Goal: Task Accomplishment & Management: Complete application form

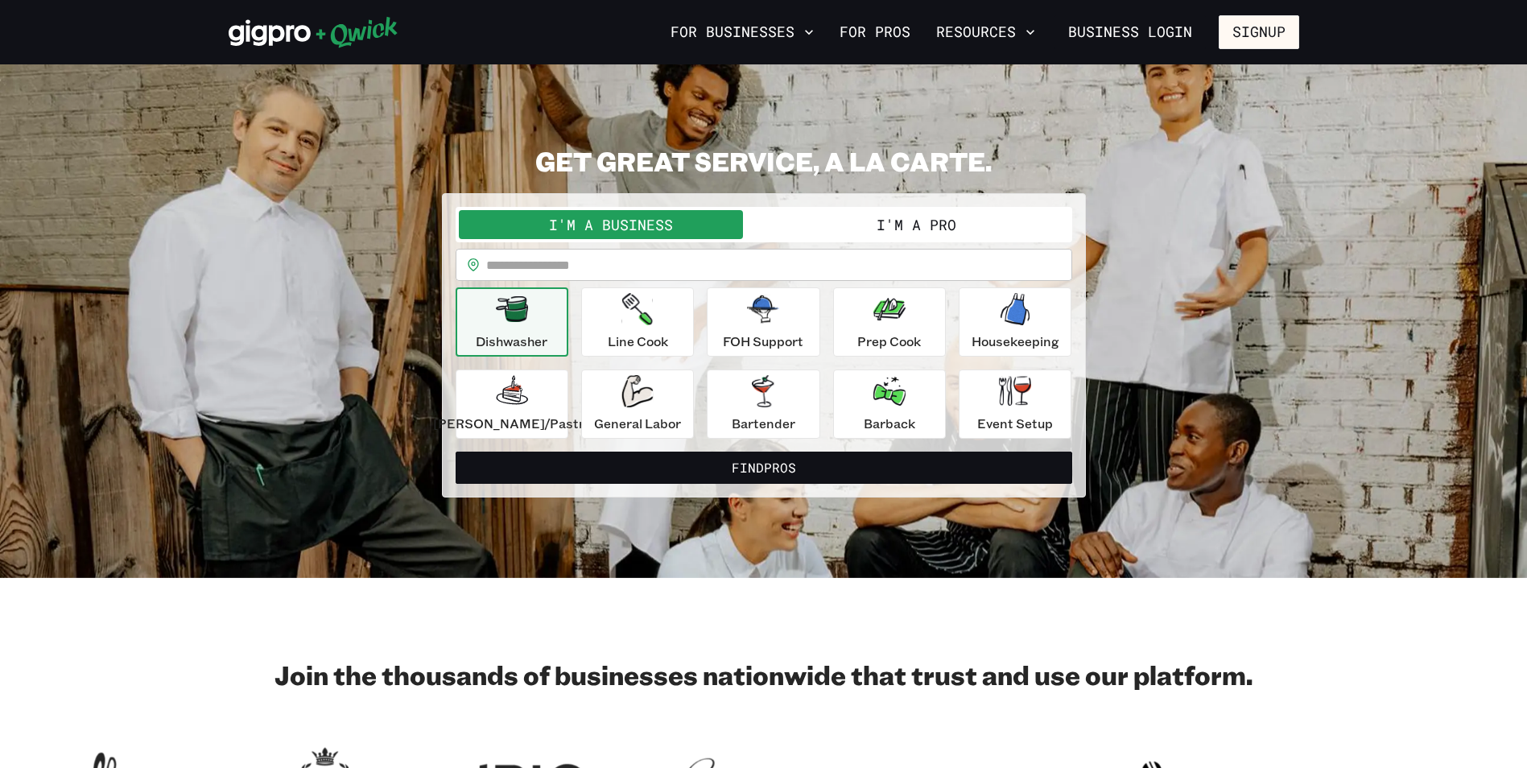
click at [922, 226] on button "I'm a Pro" at bounding box center [916, 224] width 305 height 29
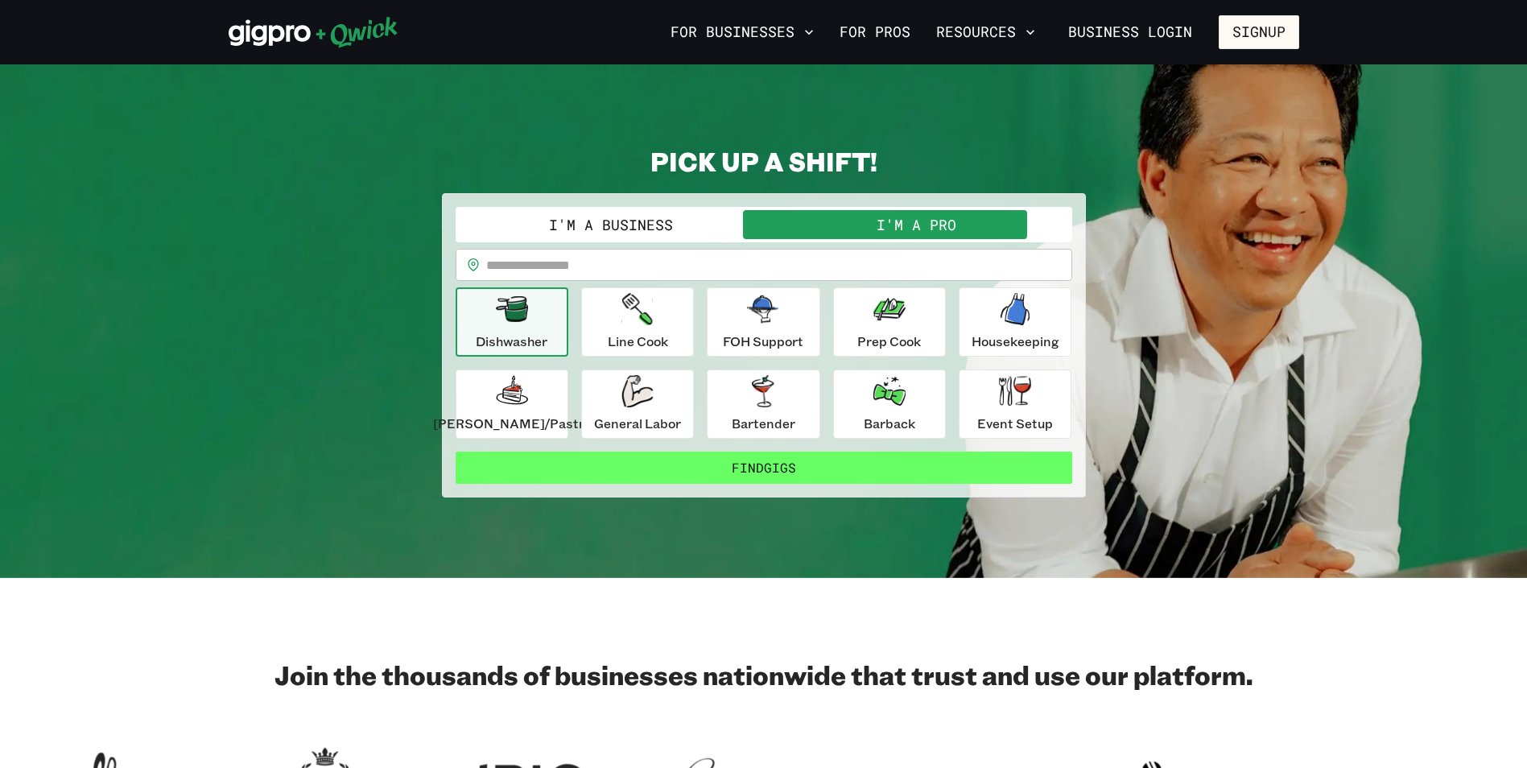
click at [835, 464] on button "Find Gigs" at bounding box center [764, 468] width 617 height 32
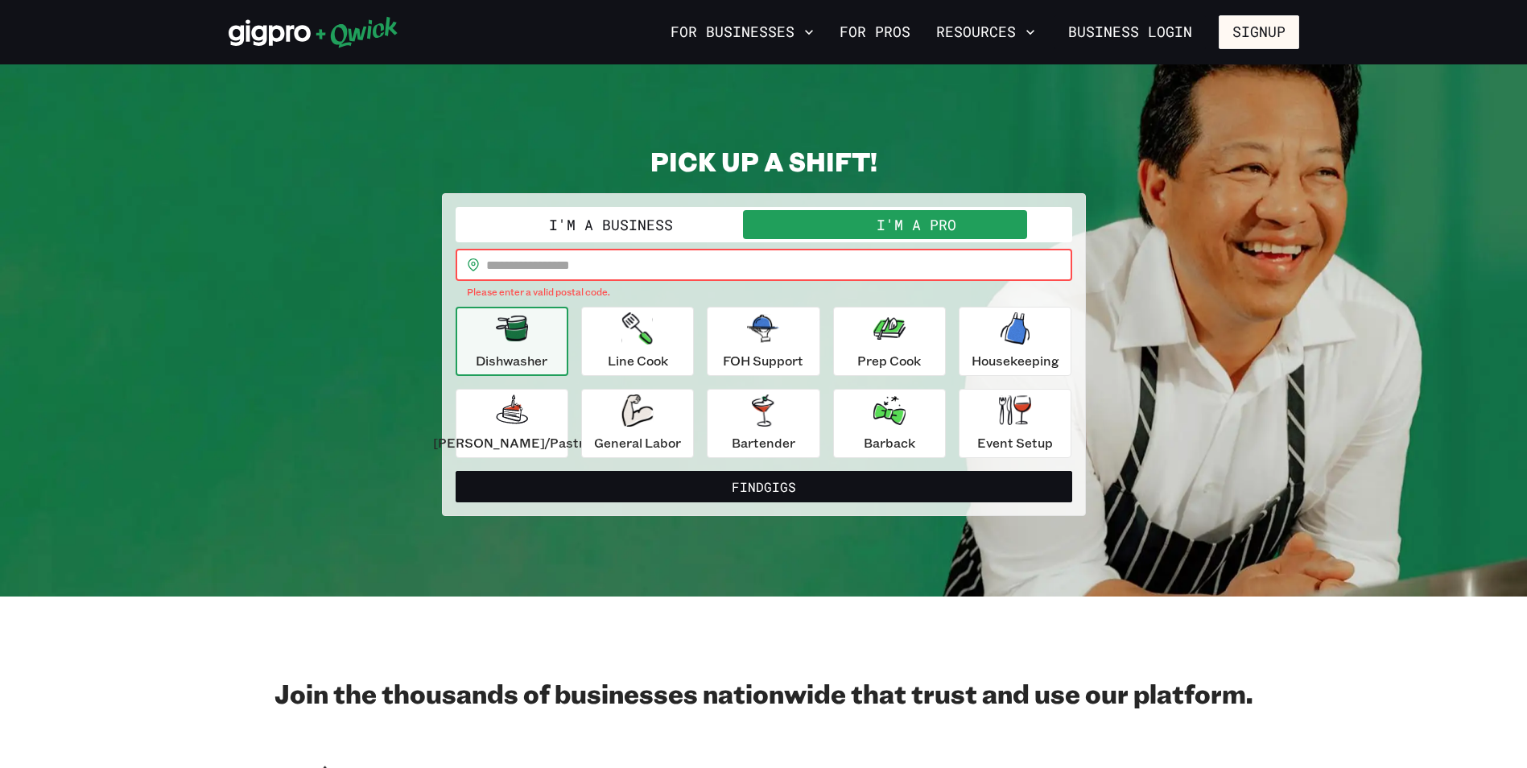
click at [598, 262] on input "text" at bounding box center [779, 265] width 586 height 32
type input "*****"
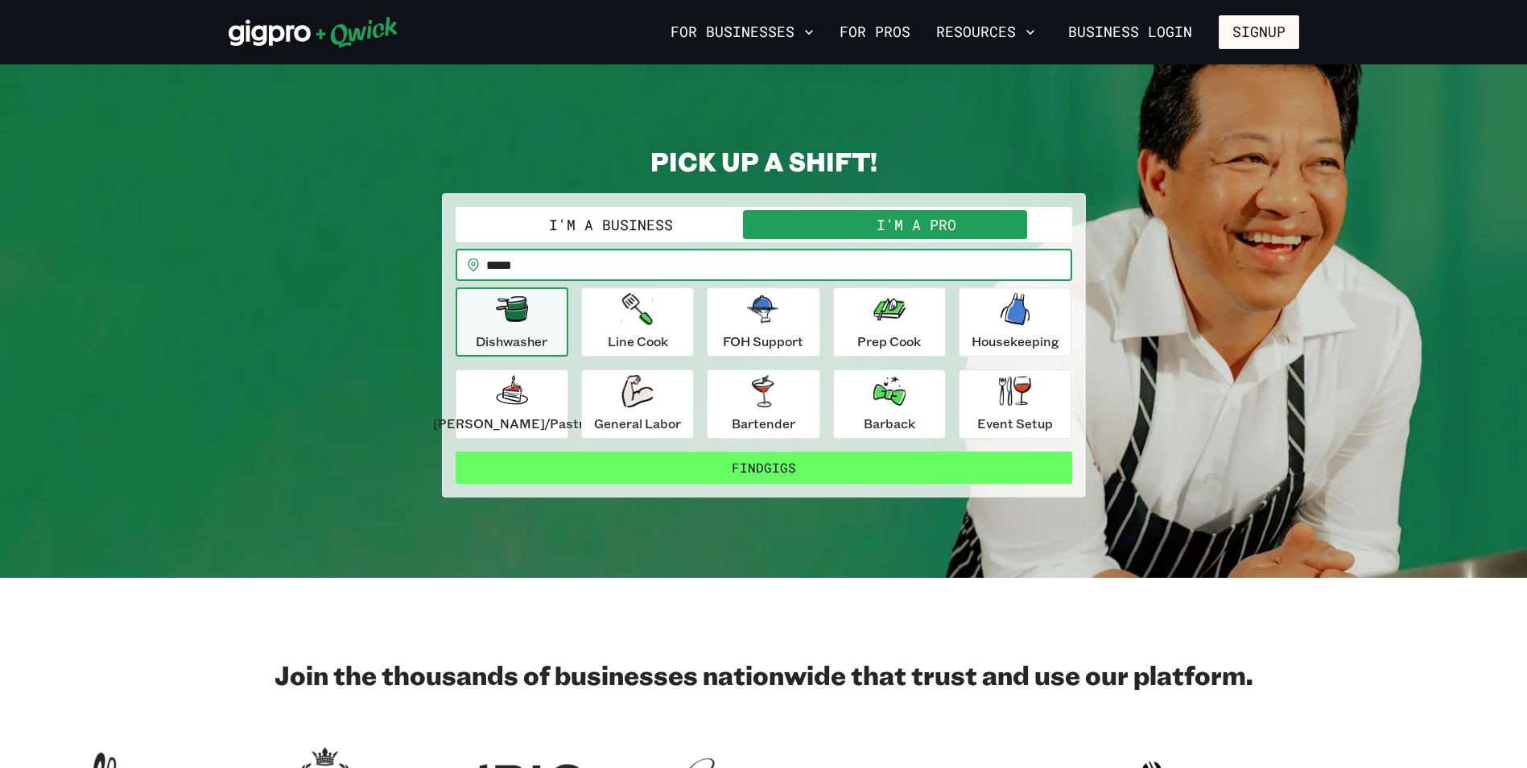
click at [775, 466] on button "Find Gigs" at bounding box center [764, 468] width 617 height 32
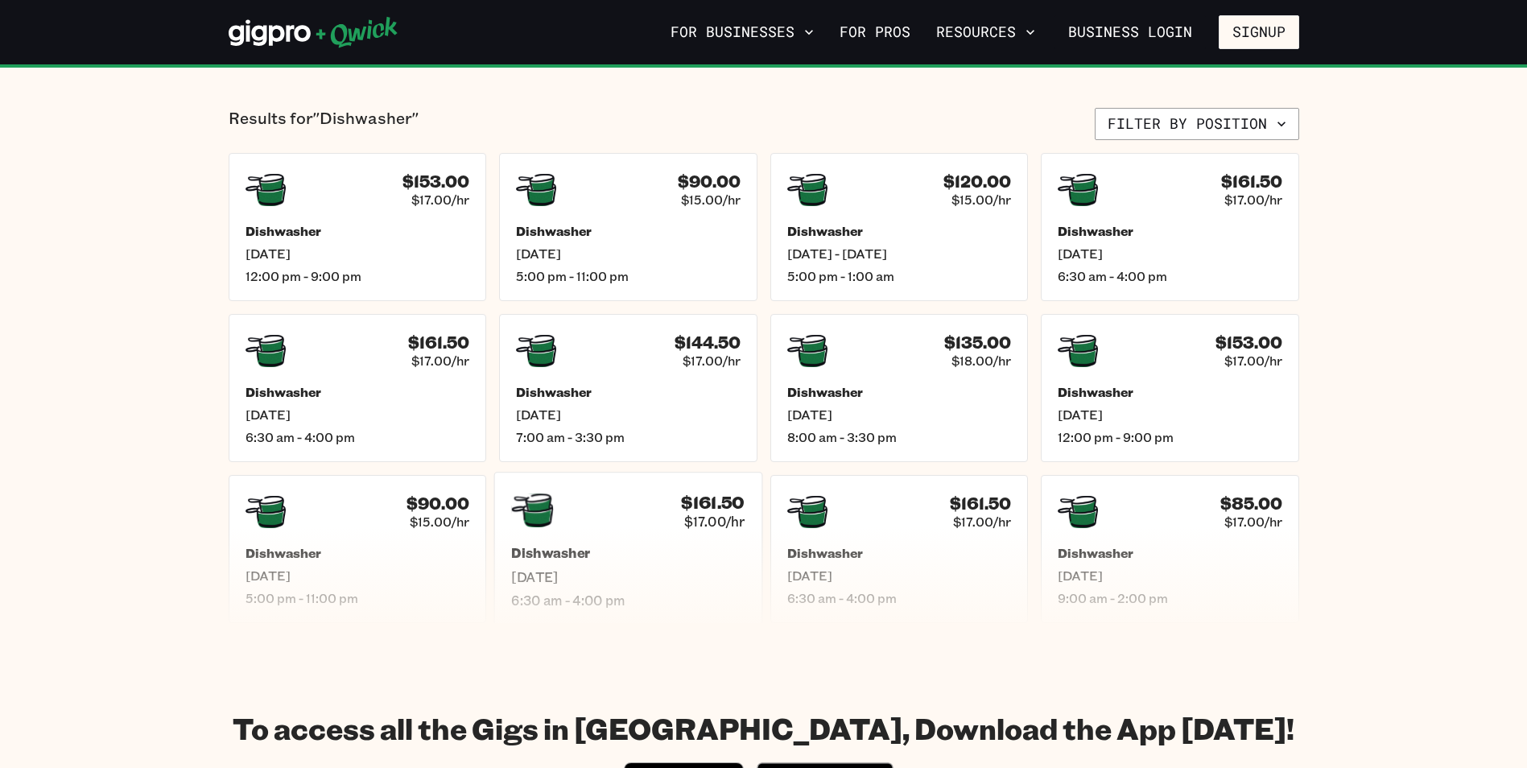
scroll to position [366, 0]
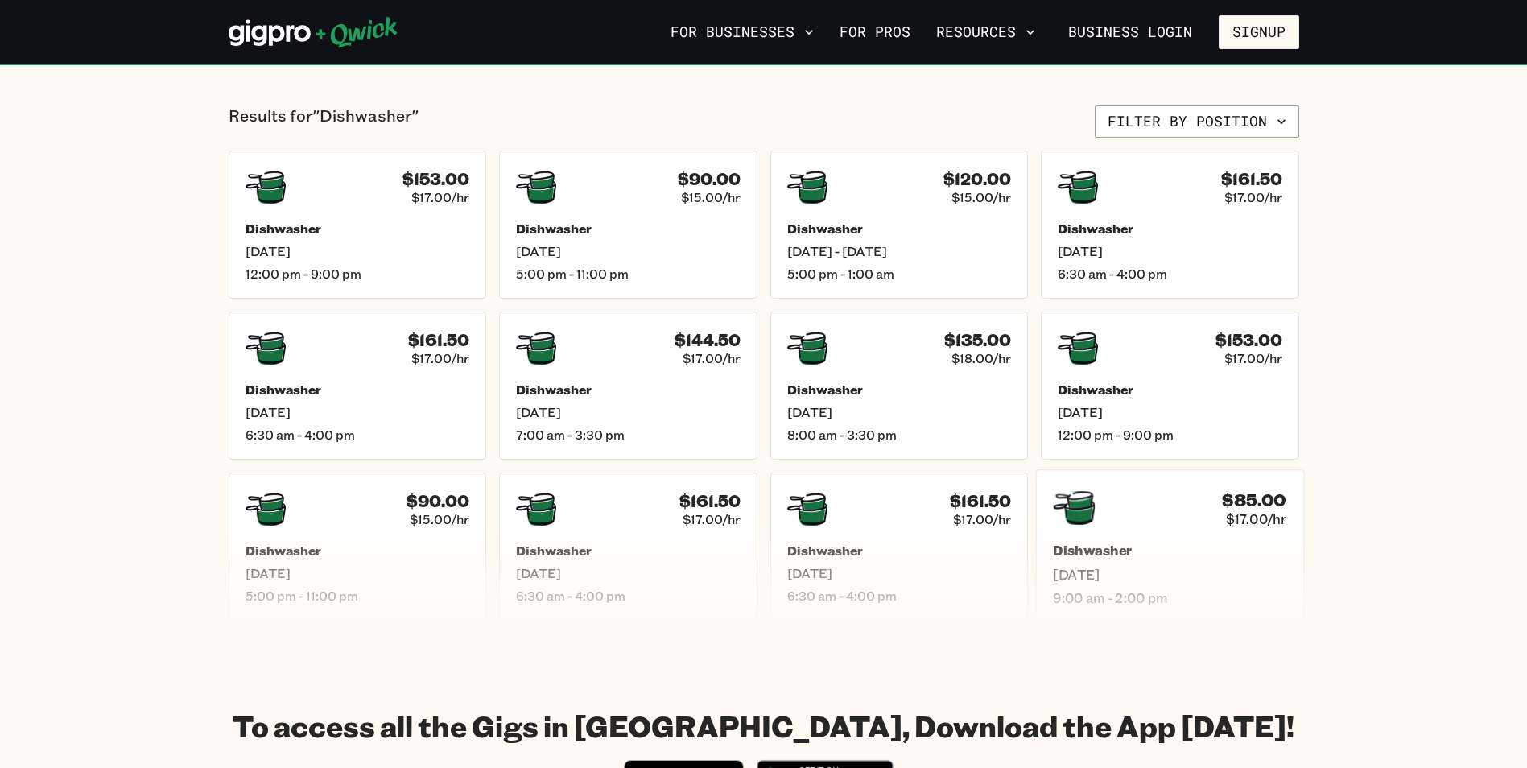
click at [1164, 581] on span "[DATE]" at bounding box center [1170, 574] width 234 height 17
